Goal: Find specific page/section: Find specific page/section

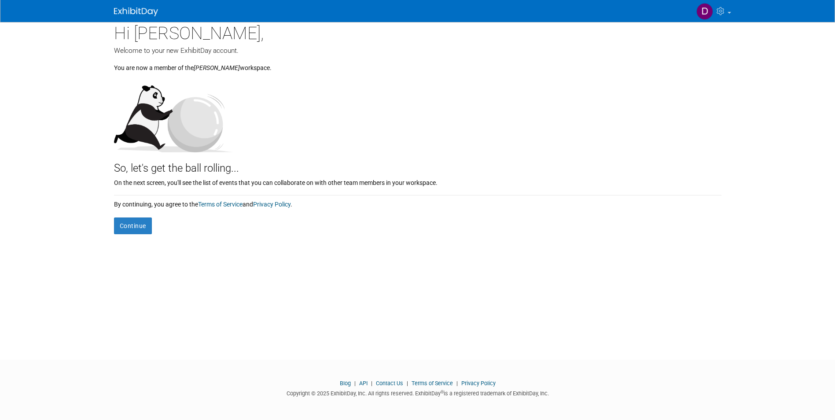
scroll to position [7, 0]
click at [142, 221] on button "Continue" at bounding box center [133, 224] width 38 height 17
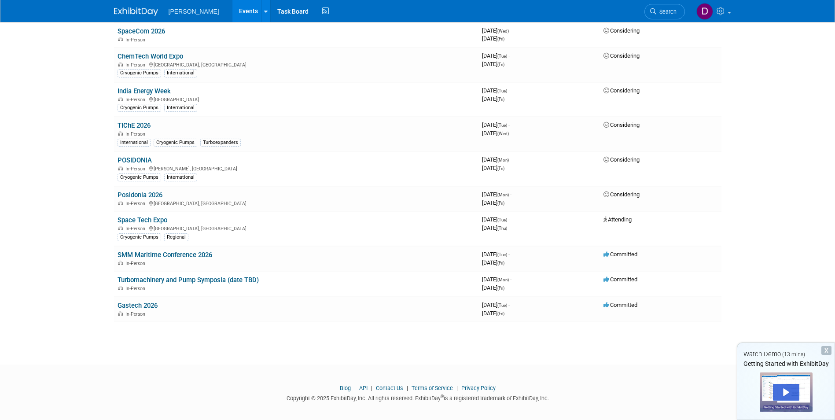
scroll to position [543, 0]
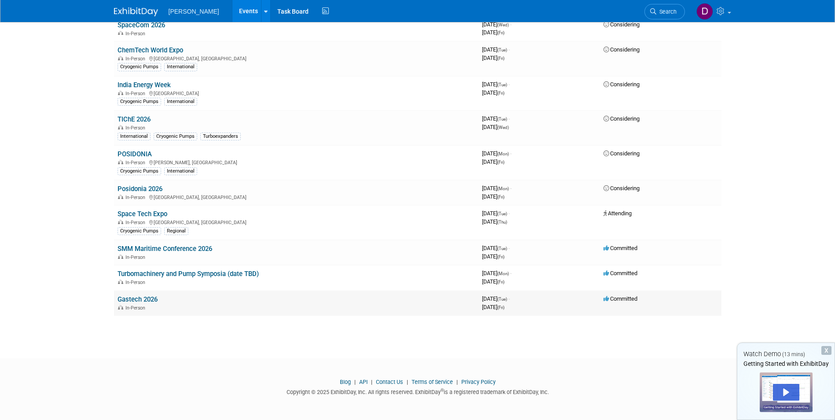
click at [605, 304] on td "Committed" at bounding box center [661, 303] width 122 height 25
click at [129, 302] on link "Gastech 2026" at bounding box center [138, 300] width 40 height 8
click at [279, 10] on link "Task Board" at bounding box center [293, 11] width 44 height 22
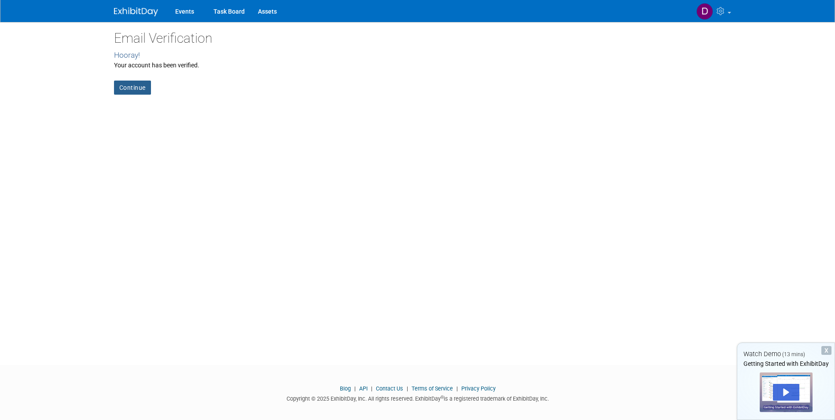
drag, startPoint x: 134, startPoint y: 90, endPoint x: 129, endPoint y: 86, distance: 6.0
click at [134, 90] on link "Continue" at bounding box center [132, 88] width 37 height 14
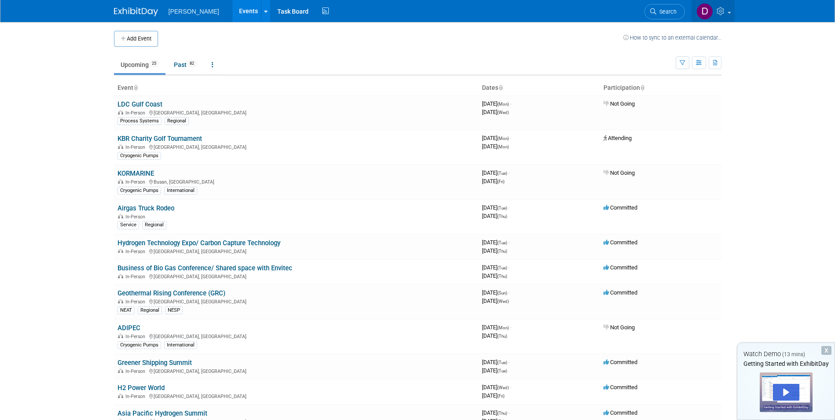
click at [728, 7] on link at bounding box center [713, 11] width 43 height 22
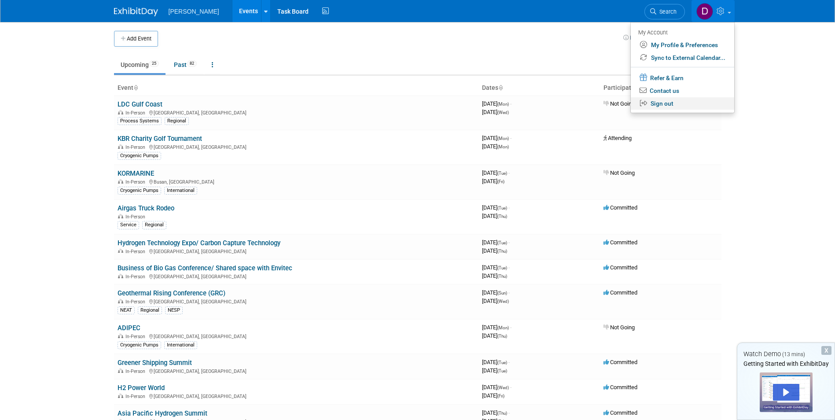
click at [657, 107] on link "Sign out" at bounding box center [683, 103] width 104 height 13
